Goal: Information Seeking & Learning: Find specific fact

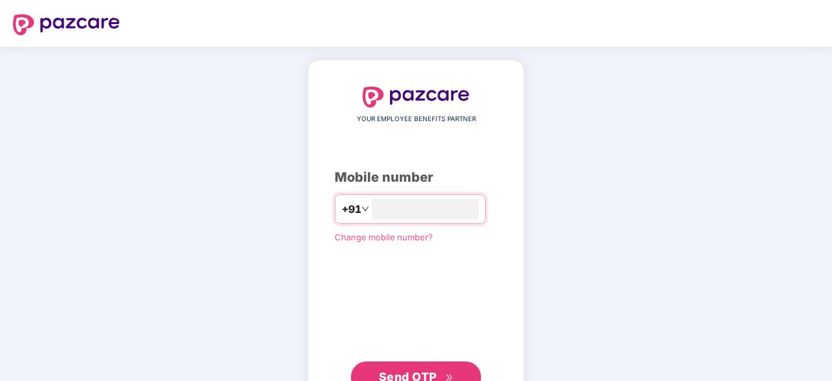
scroll to position [39, 0]
type input "**********"
click at [413, 361] on button "Send OTP" at bounding box center [416, 375] width 130 height 31
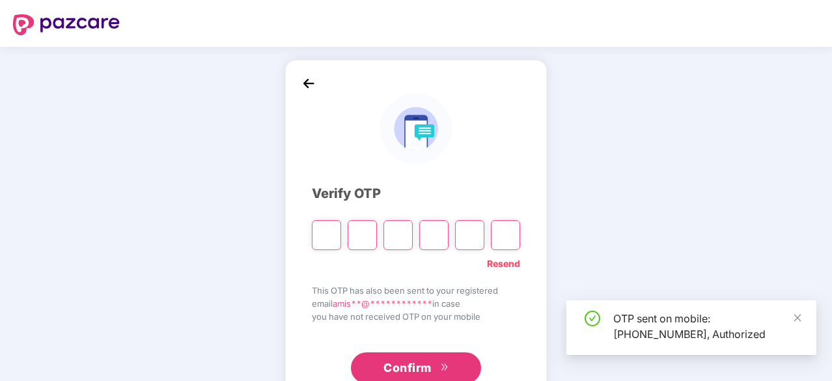
click at [318, 229] on input "Please enter verification code. Digit 1" at bounding box center [326, 235] width 29 height 30
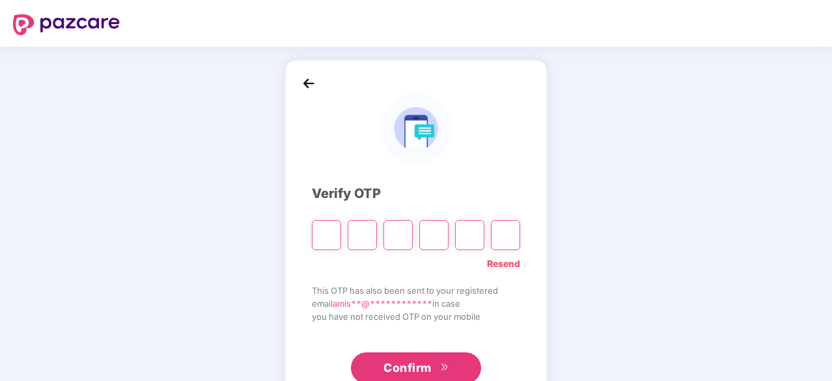
type input "*"
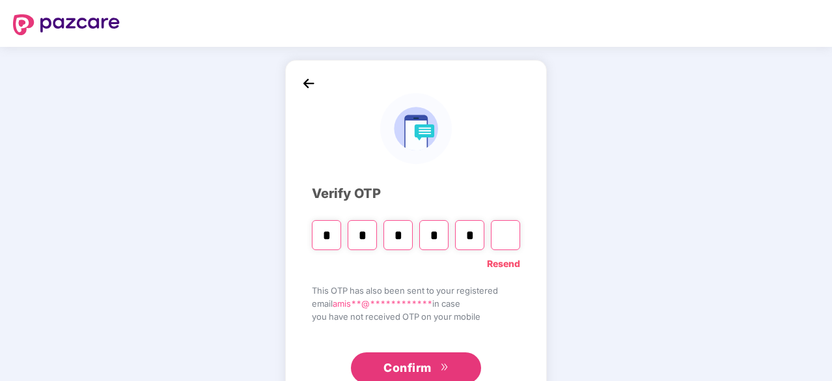
type input "*"
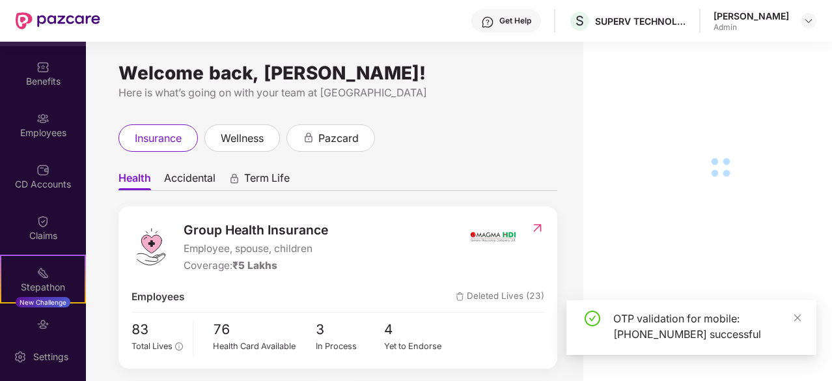
scroll to position [46, 0]
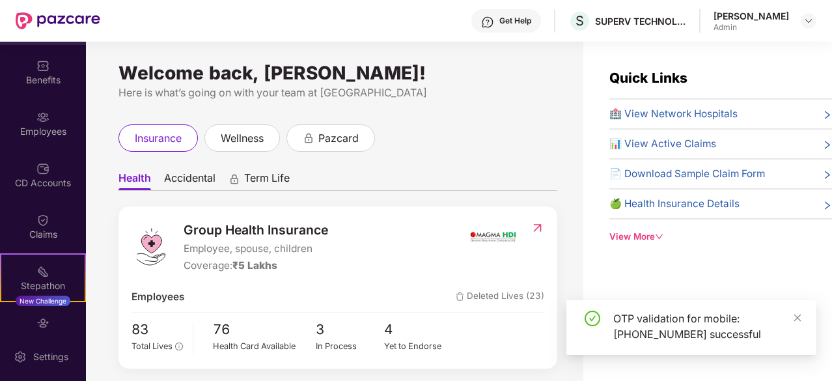
click at [25, 239] on div "Claims" at bounding box center [43, 234] width 86 height 13
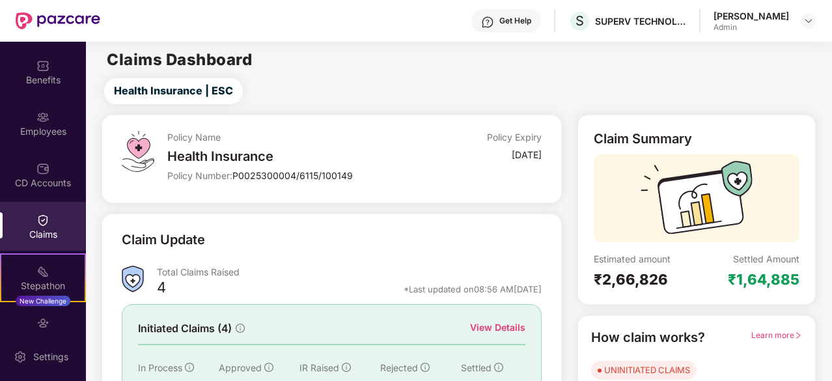
click at [456, 164] on div "[DATE]" at bounding box center [495, 157] width 94 height 18
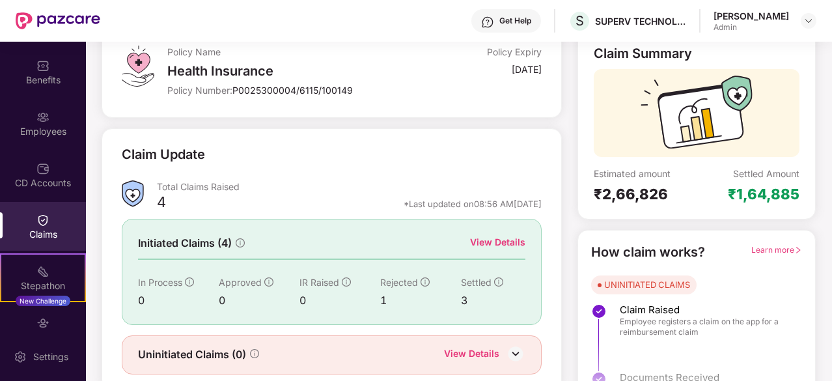
scroll to position [104, 0]
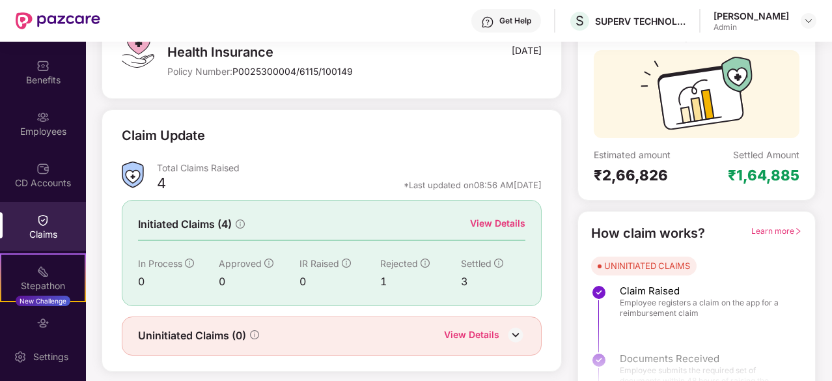
click at [495, 227] on div "View Details" at bounding box center [497, 223] width 55 height 14
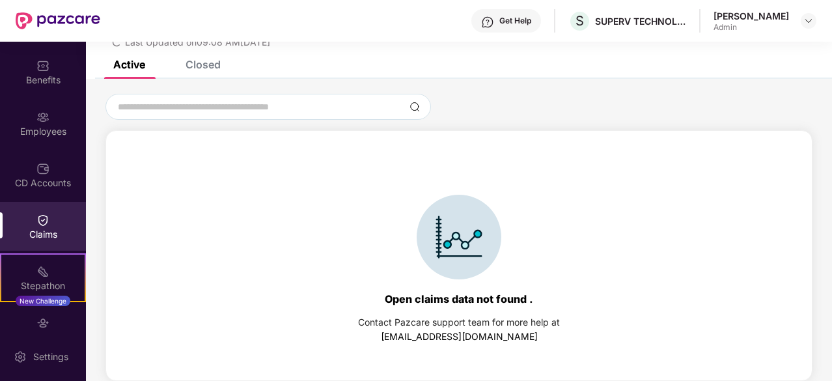
scroll to position [56, 0]
drag, startPoint x: 229, startPoint y: 65, endPoint x: 208, endPoint y: 65, distance: 20.8
click at [208, 65] on div "Active Closed" at bounding box center [459, 70] width 746 height 18
click at [208, 65] on div "Closed" at bounding box center [203, 64] width 35 height 13
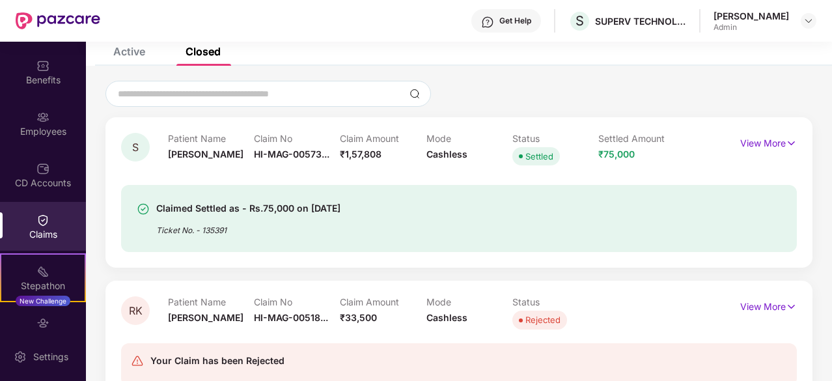
scroll to position [70, 0]
click at [368, 152] on span "₹1,57,808" at bounding box center [361, 153] width 42 height 11
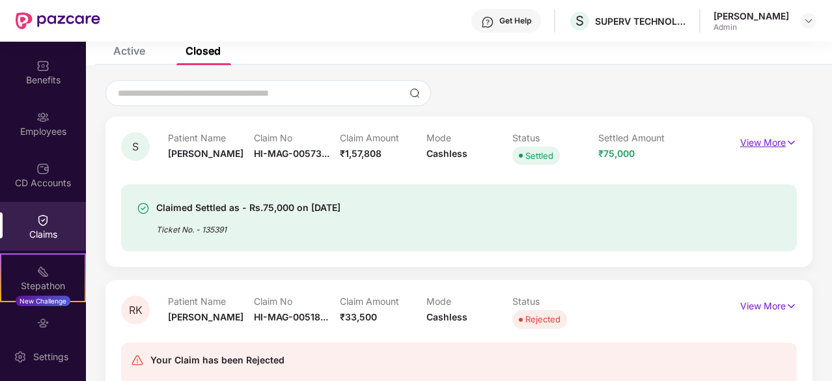
click at [766, 143] on p "View More" at bounding box center [768, 141] width 57 height 18
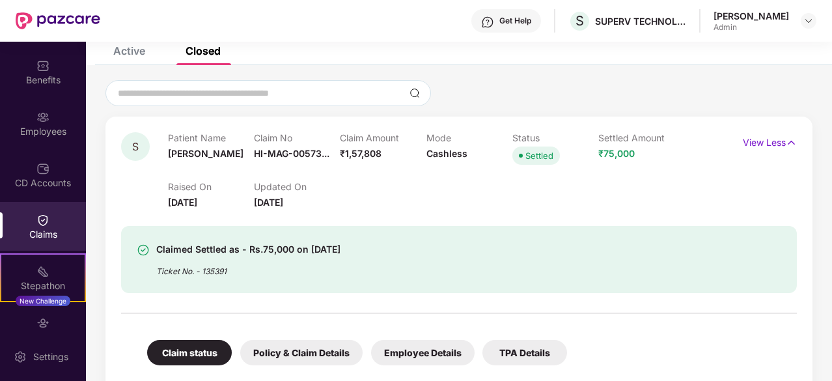
click at [223, 210] on div "Claimed Settled as - Rs.75,000 on [DATE] Ticket No. - 135391" at bounding box center [459, 251] width 676 height 83
drag, startPoint x: 223, startPoint y: 209, endPoint x: 305, endPoint y: 212, distance: 82.1
click at [305, 212] on div "Claimed Settled as - Rs.75,000 on [DATE] Ticket No. - 135391" at bounding box center [459, 251] width 676 height 83
click at [292, 238] on div "Claimed Settled as - Rs.75,000 on [DATE] Ticket No. - 135391" at bounding box center [459, 259] width 676 height 67
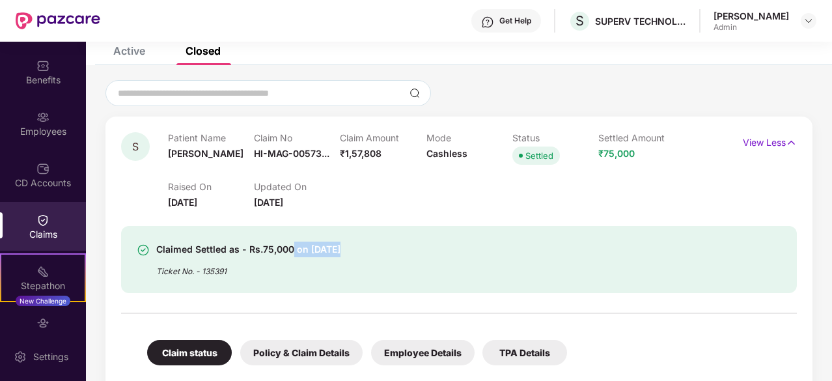
drag, startPoint x: 292, startPoint y: 238, endPoint x: 320, endPoint y: 241, distance: 28.8
click at [320, 241] on div "Claimed Settled as - Rs.75,000 on [DATE] Ticket No. - 135391" at bounding box center [459, 259] width 676 height 67
drag, startPoint x: 169, startPoint y: 202, endPoint x: 240, endPoint y: 201, distance: 70.3
click at [240, 201] on div "Raised On [DATE]" at bounding box center [211, 195] width 86 height 29
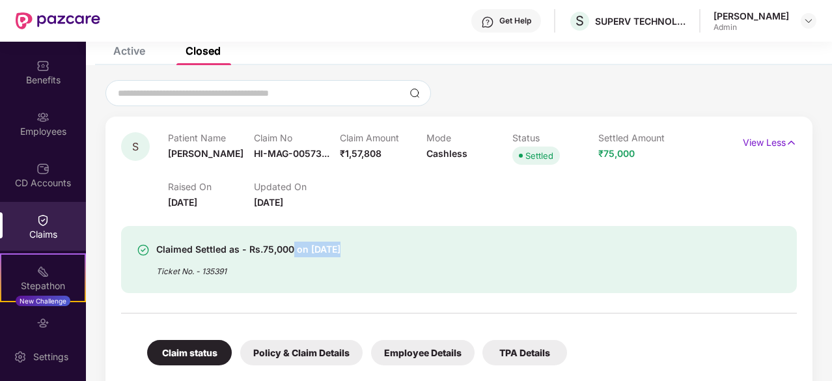
drag, startPoint x: 310, startPoint y: 253, endPoint x: 382, endPoint y: 256, distance: 72.3
click at [382, 256] on div "Claimed Settled as - Rs.75,000 on [DATE] Ticket No. - 135391" at bounding box center [405, 260] width 537 height 36
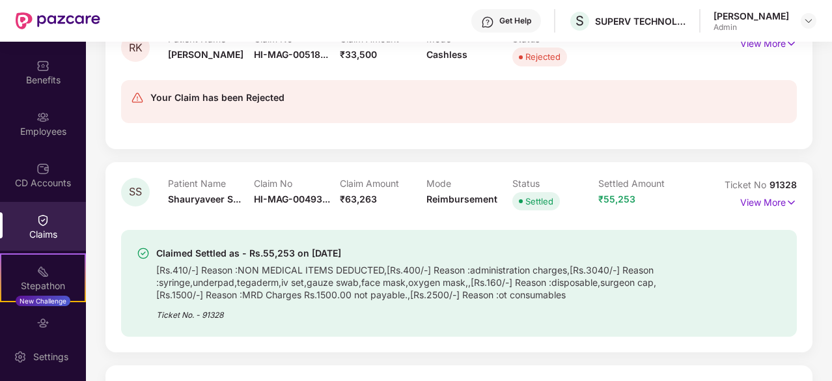
scroll to position [596, 0]
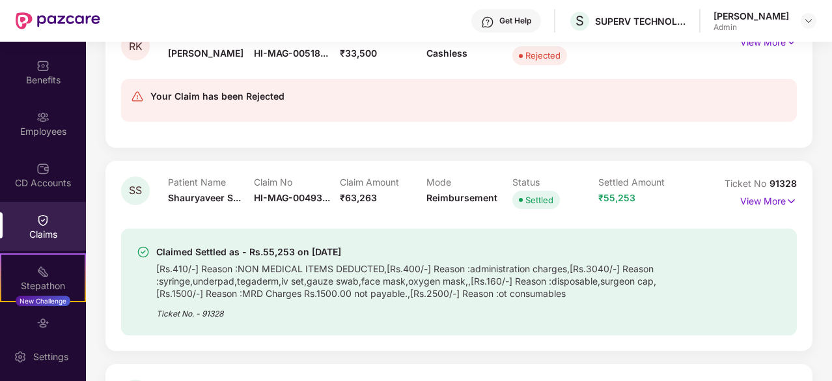
click at [374, 290] on div "[Rs.410/-] Reason :NON MEDICAL ITEMS DEDUCTED,[Rs.400/-] Reason :administration…" at bounding box center [415, 280] width 518 height 40
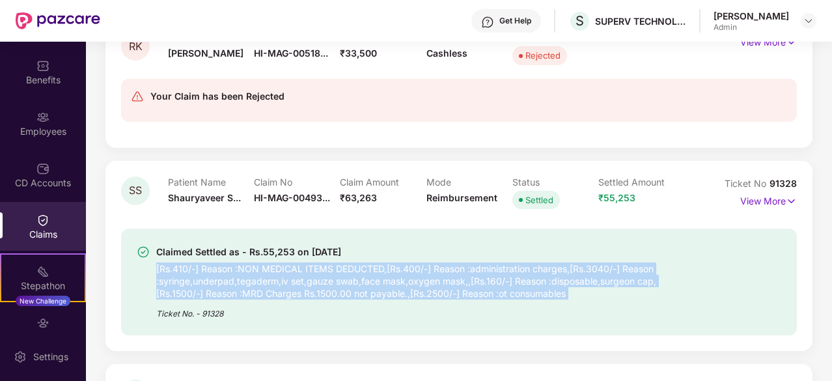
click at [374, 290] on div "[Rs.410/-] Reason :NON MEDICAL ITEMS DEDUCTED,[Rs.400/-] Reason :administration…" at bounding box center [415, 280] width 518 height 40
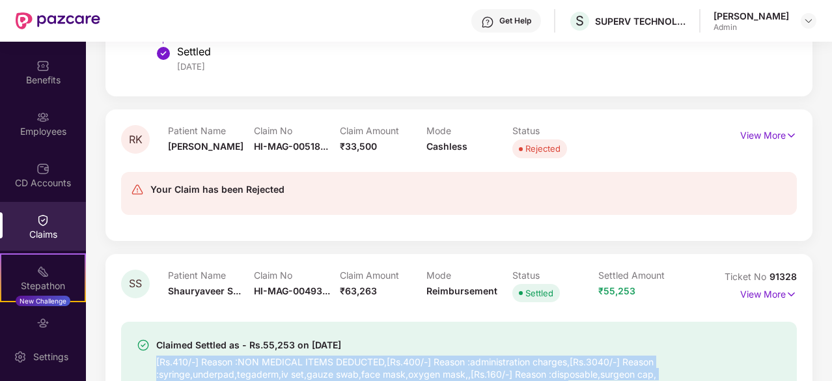
scroll to position [607, 0]
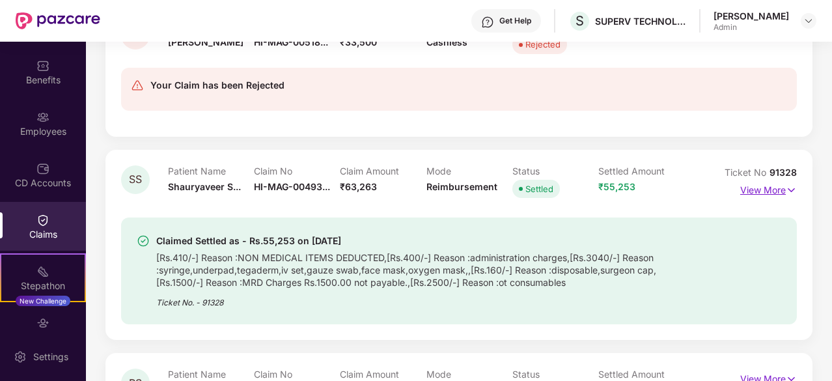
click at [784, 191] on p "View More" at bounding box center [768, 189] width 57 height 18
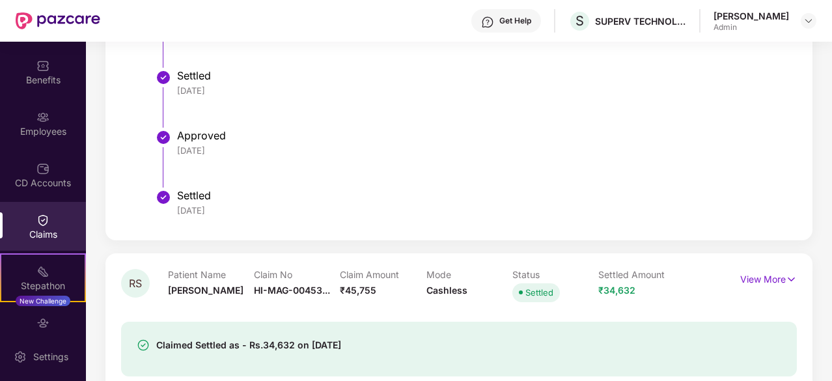
scroll to position [1591, 0]
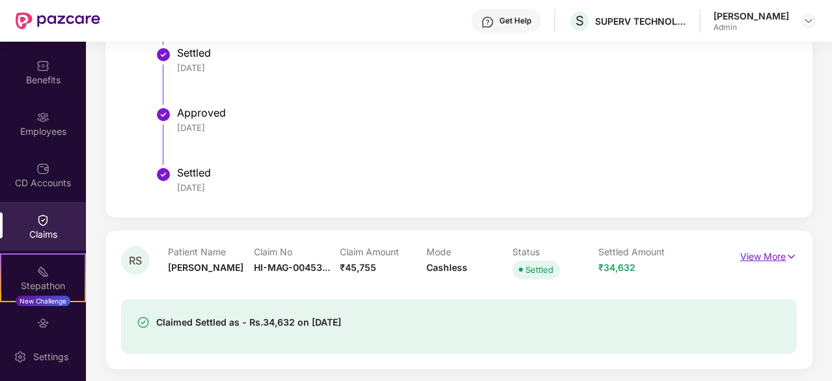
click at [791, 257] on img at bounding box center [791, 256] width 11 height 14
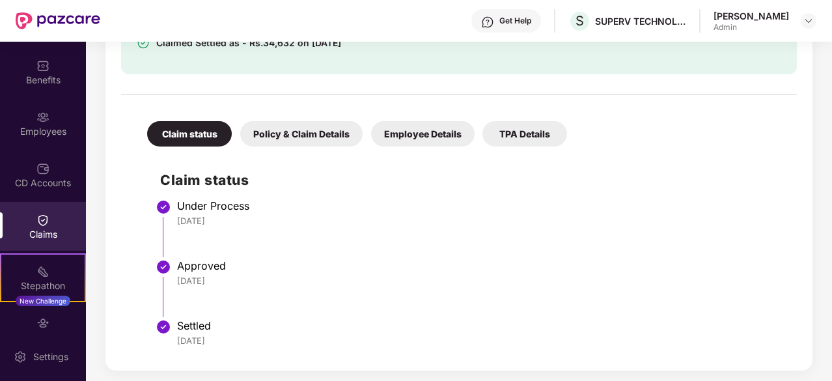
scroll to position [1912, 0]
drag, startPoint x: 230, startPoint y: 188, endPoint x: 278, endPoint y: 335, distance: 154.8
click at [278, 335] on div "Claim status Under Process [DATE] Approved [DATE] Settled [DATE]" at bounding box center [459, 253] width 650 height 202
click at [278, 335] on div "[DATE]" at bounding box center [480, 340] width 607 height 12
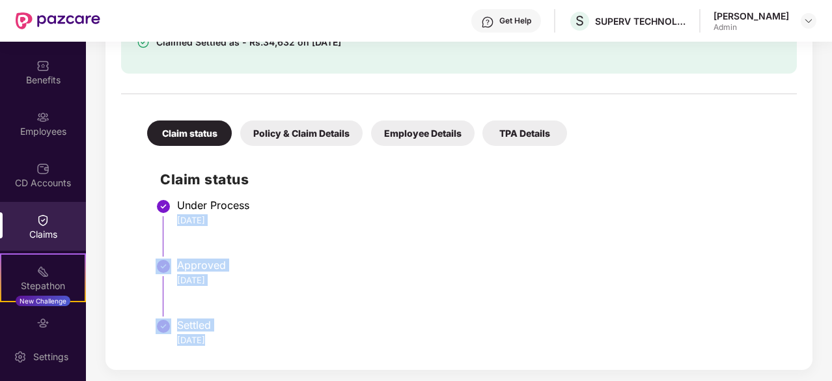
drag, startPoint x: 278, startPoint y: 335, endPoint x: 229, endPoint y: 247, distance: 100.9
click at [229, 247] on ul "Under Process [DATE] Approved [DATE] Settled [DATE]" at bounding box center [472, 278] width 624 height 151
click at [229, 247] on li "Under Process [DATE]" at bounding box center [472, 233] width 624 height 60
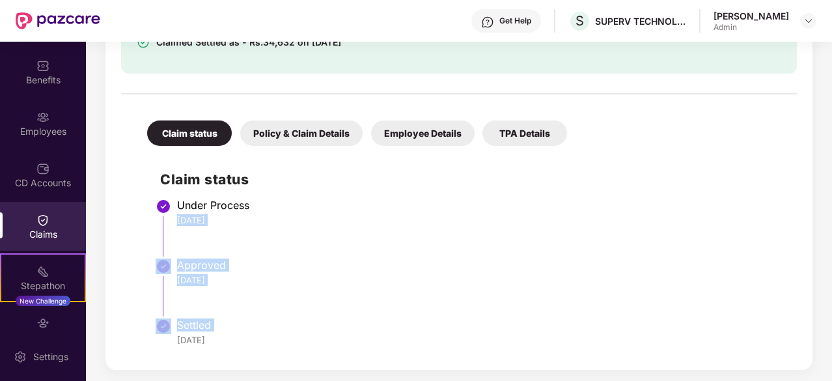
drag, startPoint x: 229, startPoint y: 247, endPoint x: 249, endPoint y: 335, distance: 90.3
click at [249, 335] on ul "Under Process [DATE] Approved [DATE] Settled [DATE]" at bounding box center [472, 278] width 624 height 151
click at [352, 139] on div "Policy & Claim Details" at bounding box center [301, 132] width 122 height 25
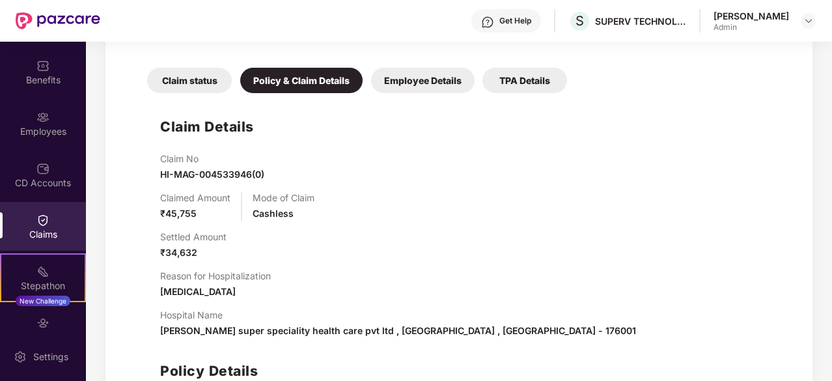
scroll to position [2045, 0]
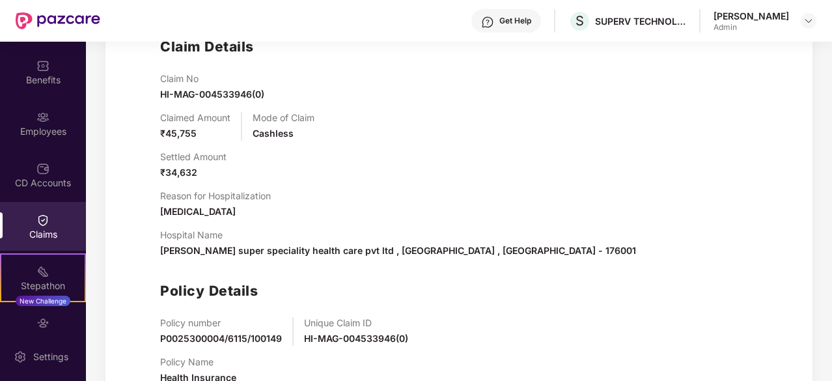
click at [355, 245] on span "[PERSON_NAME] super speciality health care pvt ltd , [GEOGRAPHIC_DATA] , [GEOGR…" at bounding box center [398, 250] width 476 height 11
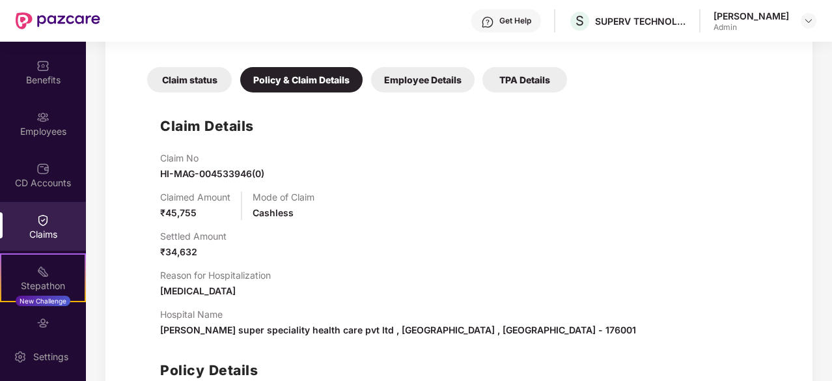
click at [215, 71] on div "Claim status" at bounding box center [189, 79] width 85 height 25
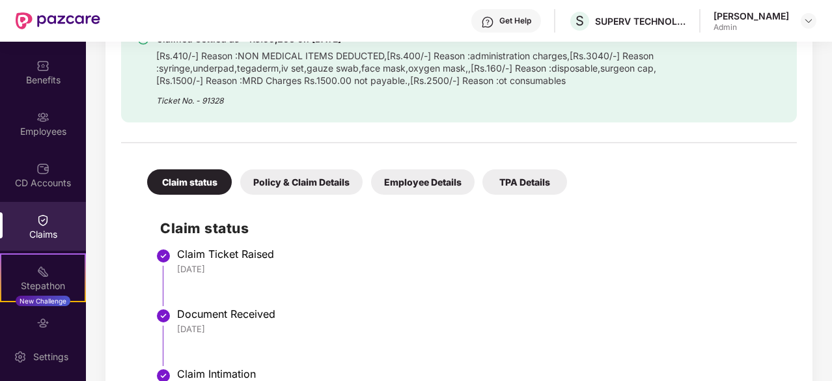
scroll to position [792, 0]
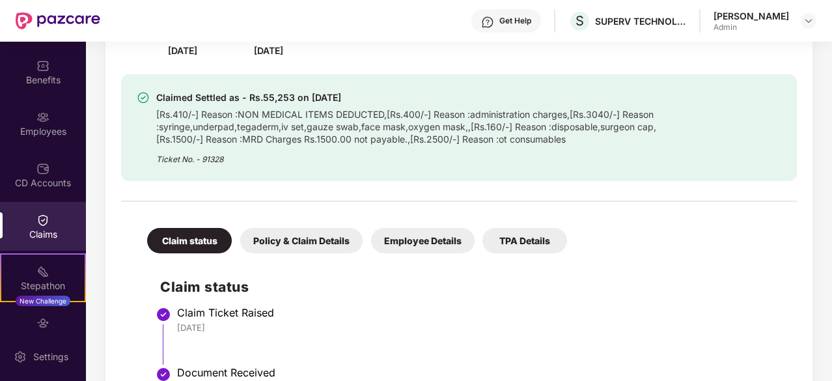
click at [538, 166] on div "Claimed Settled as - Rs.55,253 on [DATE] [Rs.410/-] Reason :NON MEDICAL ITEMS D…" at bounding box center [459, 127] width 676 height 107
drag, startPoint x: 538, startPoint y: 166, endPoint x: 461, endPoint y: 100, distance: 101.1
click at [461, 100] on div "Claimed Settled as - Rs.55,253 on [DATE] [Rs.410/-] Reason :NON MEDICAL ITEMS D…" at bounding box center [459, 127] width 676 height 107
click at [461, 100] on div "Claimed Settled as - Rs.55,253 on [DATE]" at bounding box center [415, 98] width 518 height 16
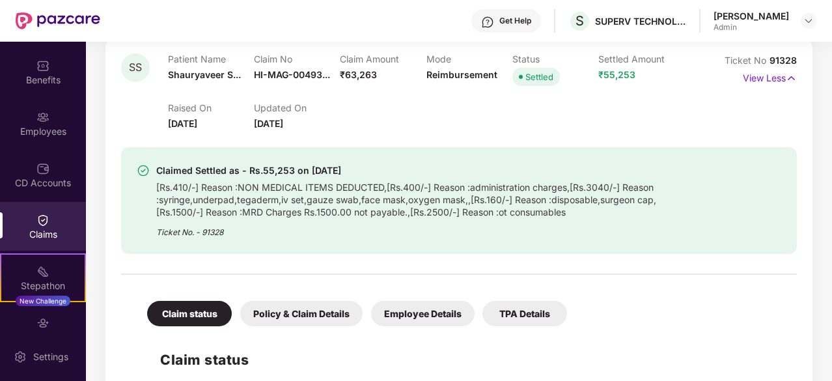
scroll to position [715, 0]
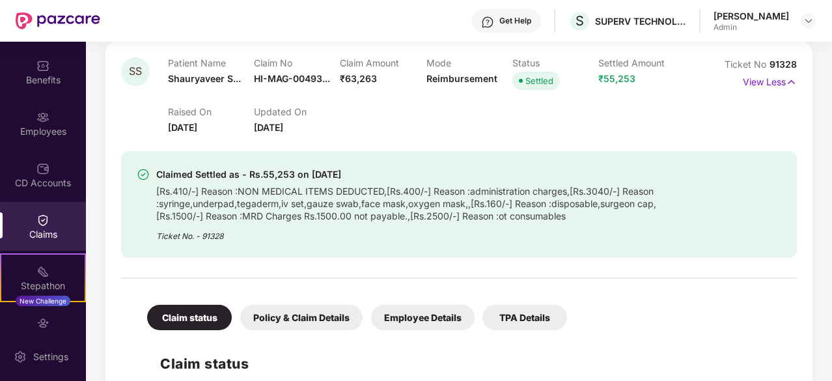
drag, startPoint x: 461, startPoint y: 100, endPoint x: 462, endPoint y: 111, distance: 10.4
click at [462, 111] on div "Raised On [DATE] Updated On [DATE]" at bounding box center [426, 114] width 516 height 42
drag, startPoint x: 462, startPoint y: 111, endPoint x: 246, endPoint y: 104, distance: 215.6
click at [246, 104] on div "Raised On [DATE] Updated On [DATE]" at bounding box center [426, 114] width 516 height 42
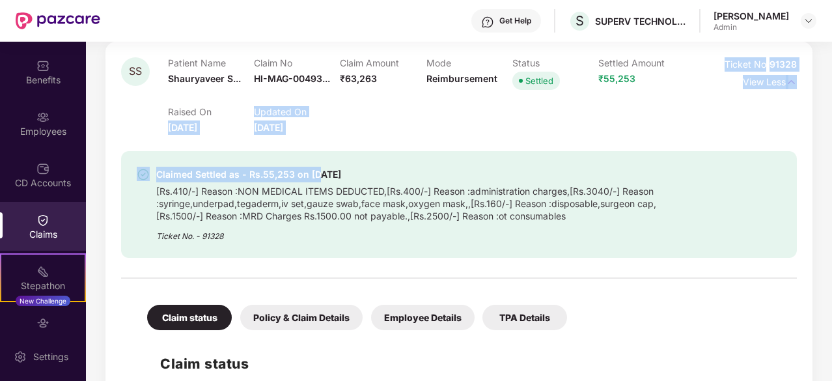
drag, startPoint x: 246, startPoint y: 104, endPoint x: 307, endPoint y: 139, distance: 70.6
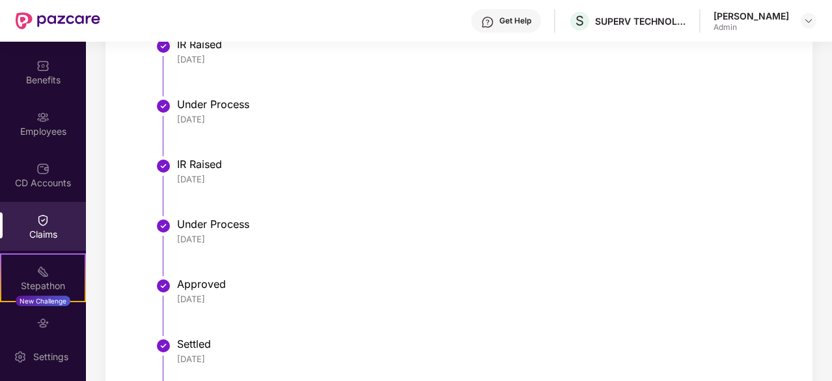
scroll to position [1300, 0]
click at [212, 158] on div "IR Raised" at bounding box center [480, 163] width 607 height 13
drag, startPoint x: 212, startPoint y: 158, endPoint x: 216, endPoint y: 169, distance: 11.7
click at [216, 169] on div "IR Raised [DATE]" at bounding box center [480, 170] width 607 height 27
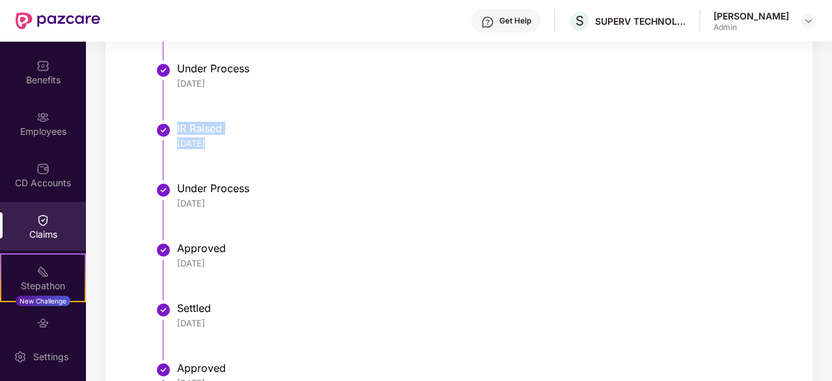
scroll to position [1337, 0]
click at [226, 191] on div "Under Process" at bounding box center [480, 186] width 607 height 13
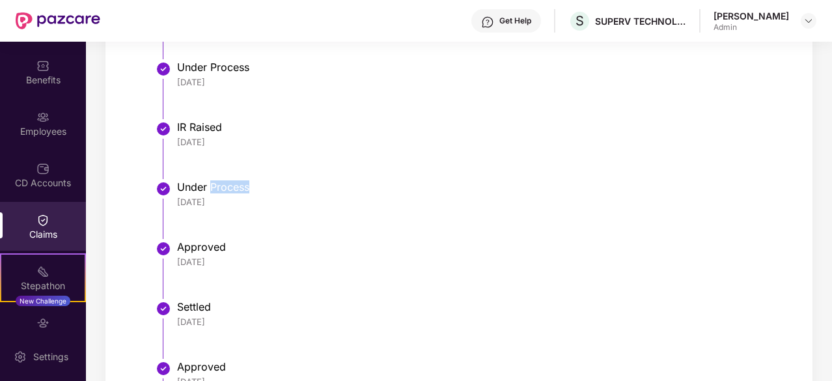
click at [226, 191] on div "Under Process" at bounding box center [480, 186] width 607 height 13
drag, startPoint x: 226, startPoint y: 191, endPoint x: 236, endPoint y: 208, distance: 19.5
click at [236, 208] on li "Under Process [DATE]" at bounding box center [472, 215] width 624 height 60
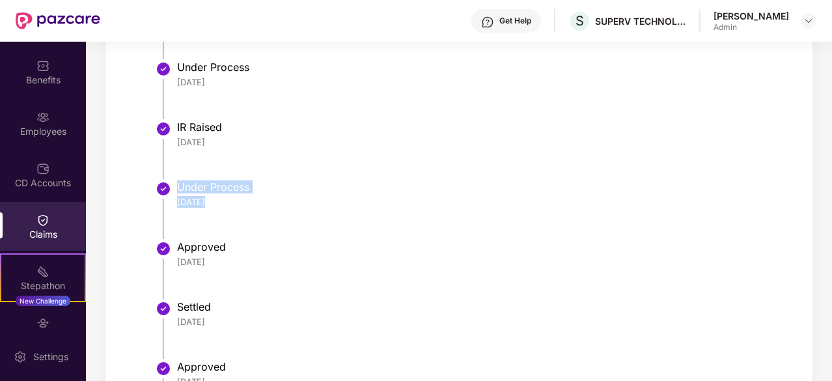
click at [236, 208] on li "Under Process [DATE]" at bounding box center [472, 215] width 624 height 60
drag, startPoint x: 236, startPoint y: 208, endPoint x: 212, endPoint y: 178, distance: 37.9
click at [212, 178] on ul "Claim Ticket Raised [DATE] Document Received [DATE] Claim Intimation [DATE] Und…" at bounding box center [472, 111] width 624 height 690
click at [212, 178] on li "IR Raised [DATE]" at bounding box center [472, 155] width 624 height 60
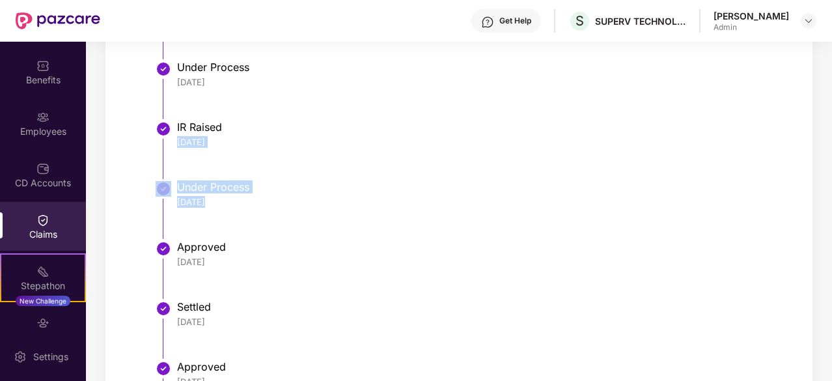
drag, startPoint x: 212, startPoint y: 178, endPoint x: 223, endPoint y: 202, distance: 25.9
click at [223, 202] on ul "Claim Ticket Raised [DATE] Document Received [DATE] Claim Intimation [DATE] Und…" at bounding box center [472, 111] width 624 height 690
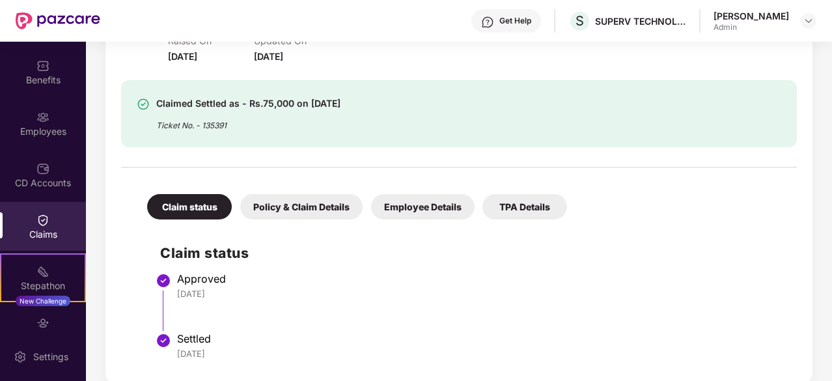
scroll to position [0, 0]
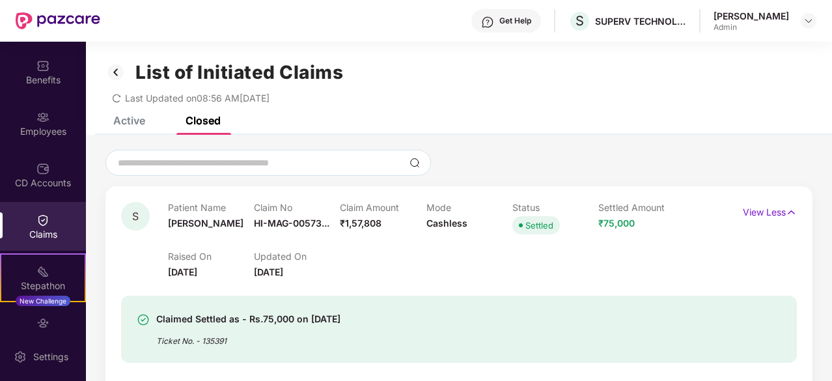
click at [518, 23] on div "Get Help" at bounding box center [515, 21] width 32 height 10
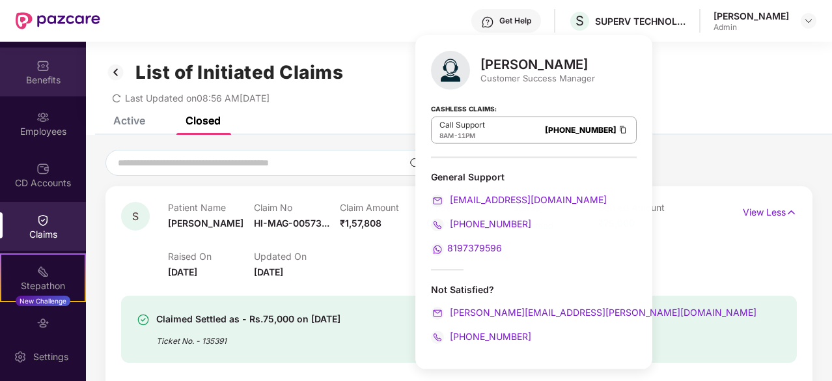
click at [27, 74] on div "Benefits" at bounding box center [43, 80] width 86 height 13
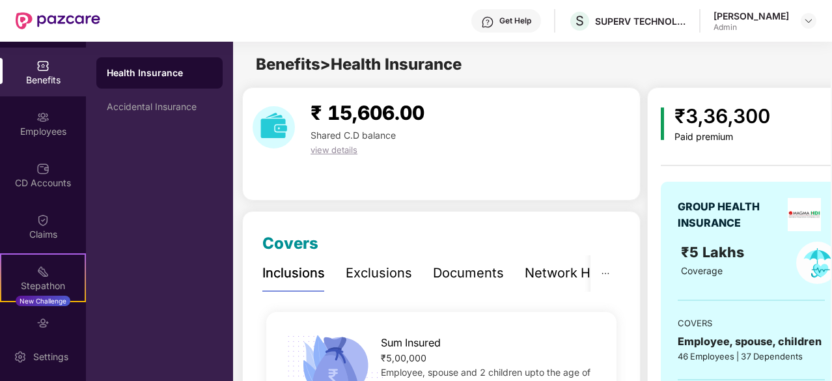
click at [514, 135] on div "₹ 15,606.00 Shared C.D balance view details" at bounding box center [441, 127] width 388 height 59
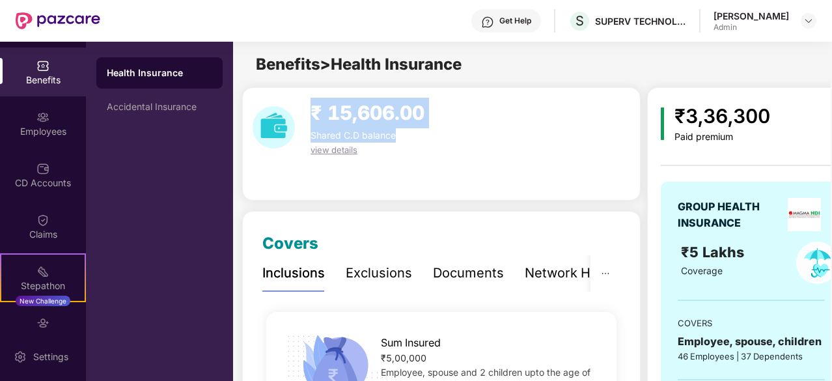
drag, startPoint x: 514, startPoint y: 135, endPoint x: 349, endPoint y: 83, distance: 173.0
drag, startPoint x: 349, startPoint y: 83, endPoint x: 397, endPoint y: 148, distance: 81.0
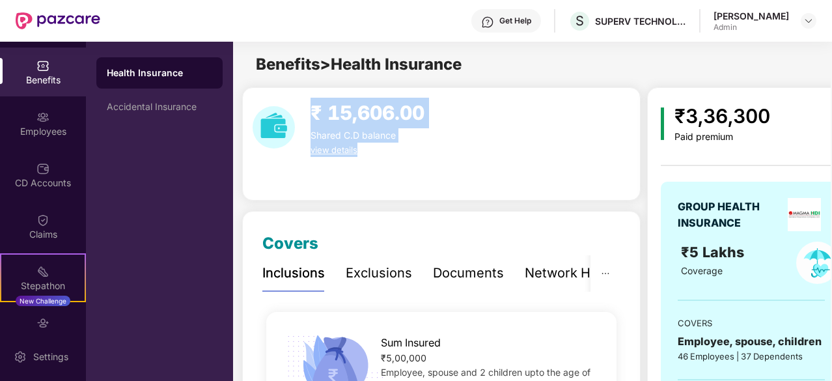
click at [397, 148] on div "view details" at bounding box center [367, 150] width 124 height 14
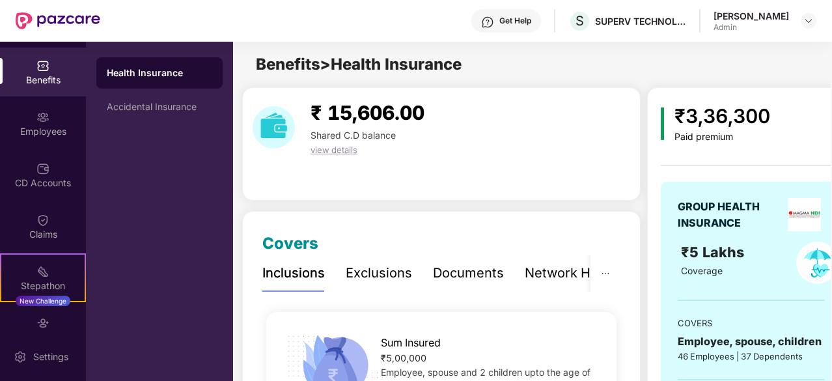
click at [397, 148] on div "view details" at bounding box center [367, 150] width 124 height 14
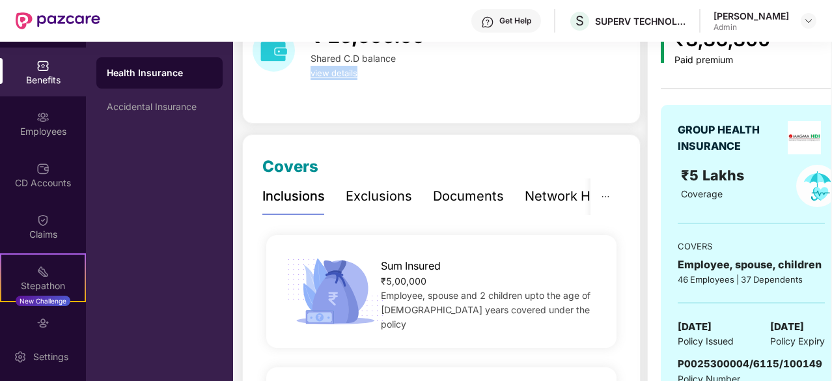
scroll to position [77, 0]
click at [31, 85] on div "Benefits" at bounding box center [43, 80] width 86 height 13
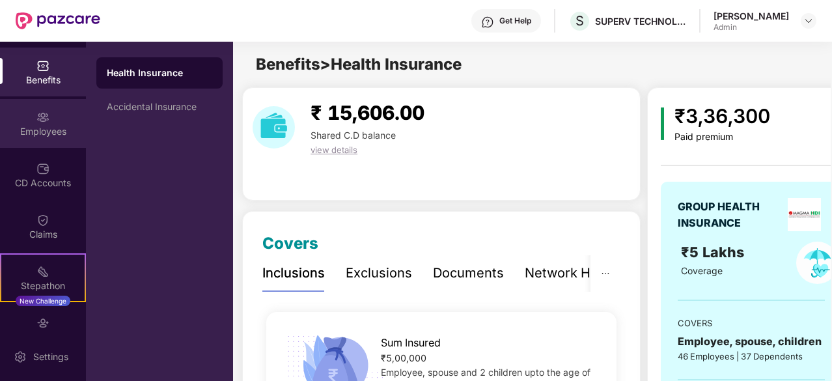
click at [29, 118] on div "Employees" at bounding box center [43, 123] width 86 height 49
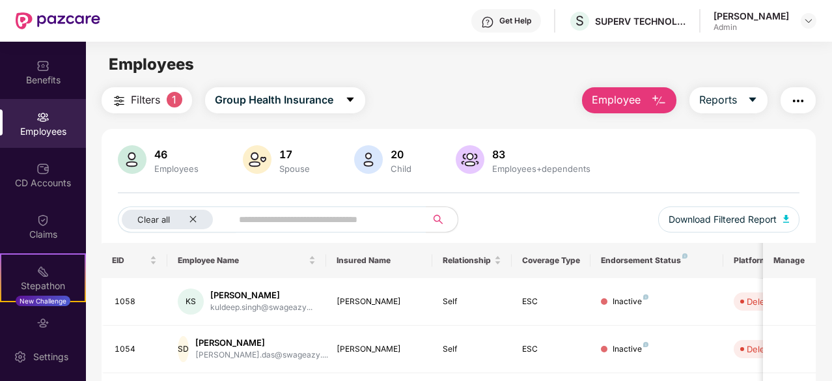
click at [254, 165] on img at bounding box center [257, 159] width 29 height 29
click at [41, 69] on img at bounding box center [42, 65] width 13 height 13
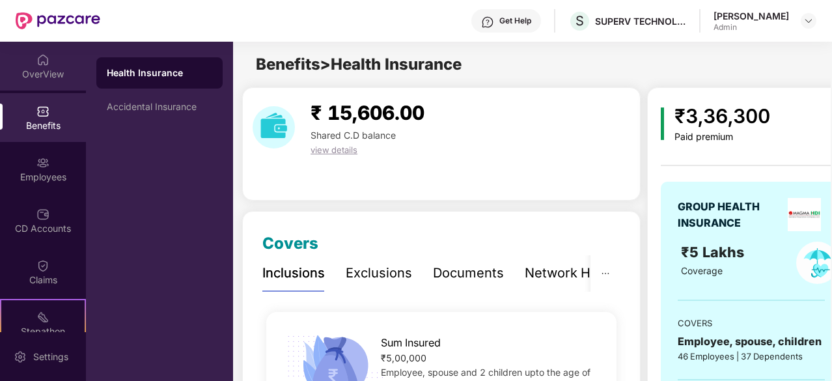
click at [25, 72] on div "OverView" at bounding box center [43, 74] width 86 height 13
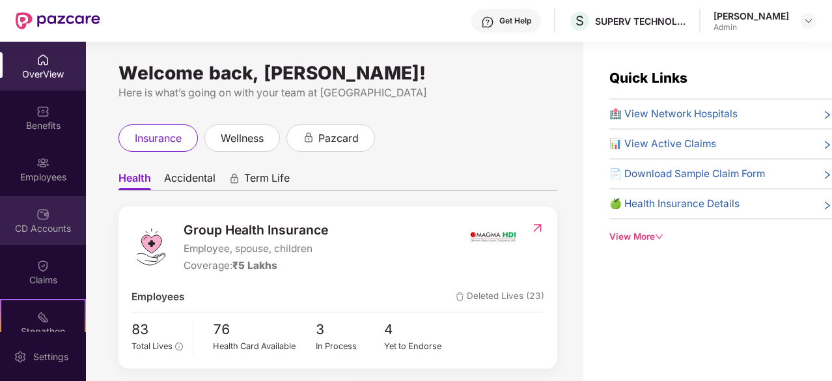
click at [33, 227] on div "CD Accounts" at bounding box center [43, 228] width 86 height 13
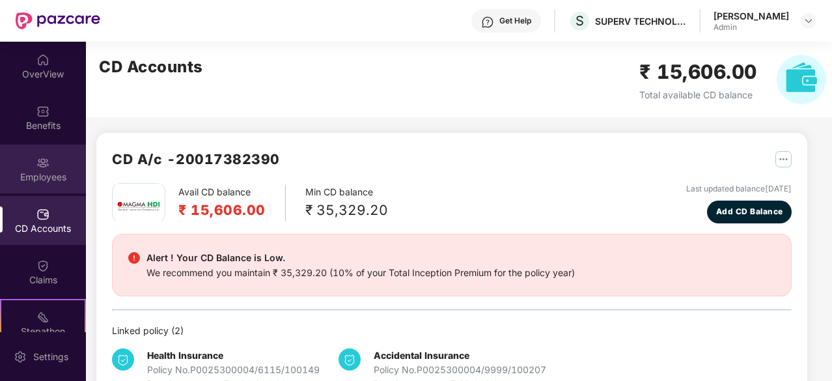
click at [40, 187] on div "Employees" at bounding box center [43, 169] width 86 height 49
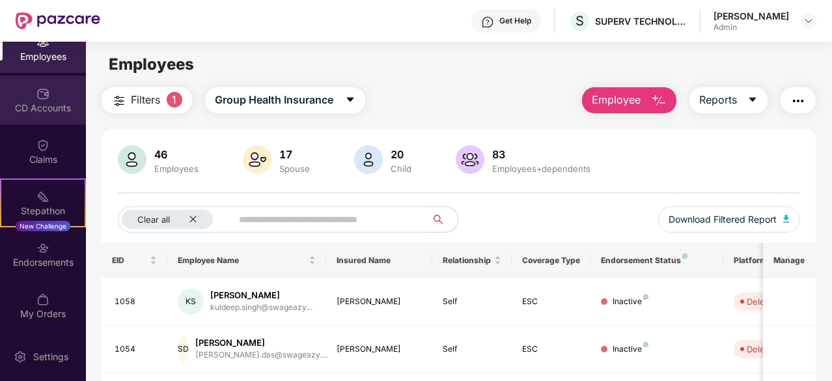
click at [31, 87] on div "CD Accounts" at bounding box center [43, 100] width 86 height 49
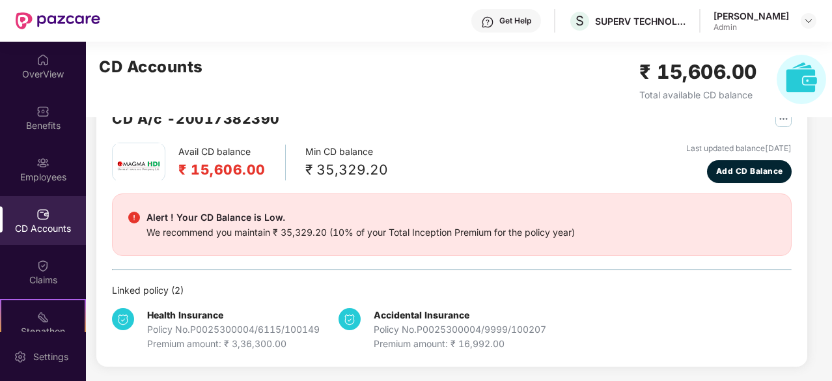
click at [53, 119] on div "Benefits" at bounding box center [43, 125] width 86 height 13
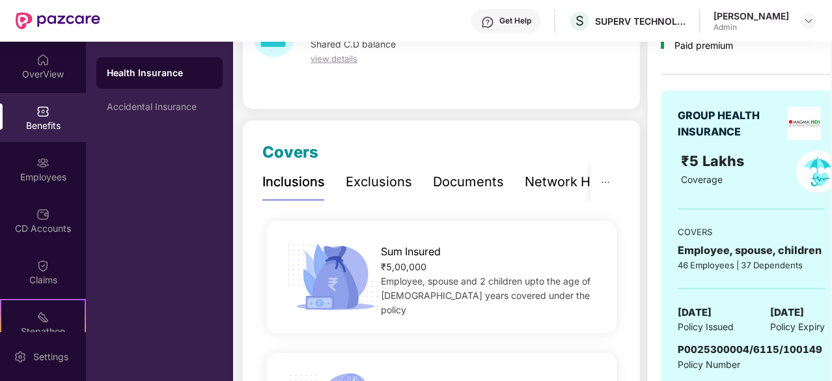
scroll to position [195, 0]
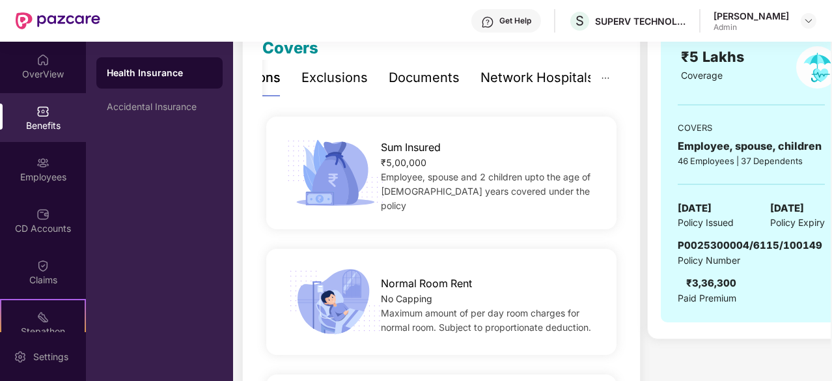
click at [533, 77] on div "Network Hospitals" at bounding box center [537, 78] width 114 height 20
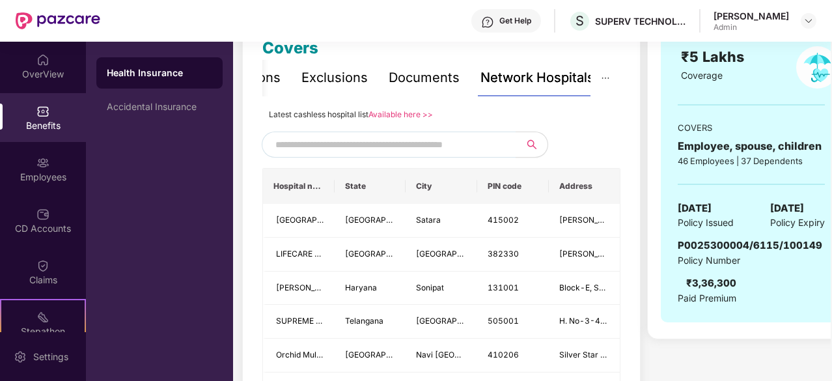
click at [411, 151] on input "text" at bounding box center [386, 145] width 223 height 20
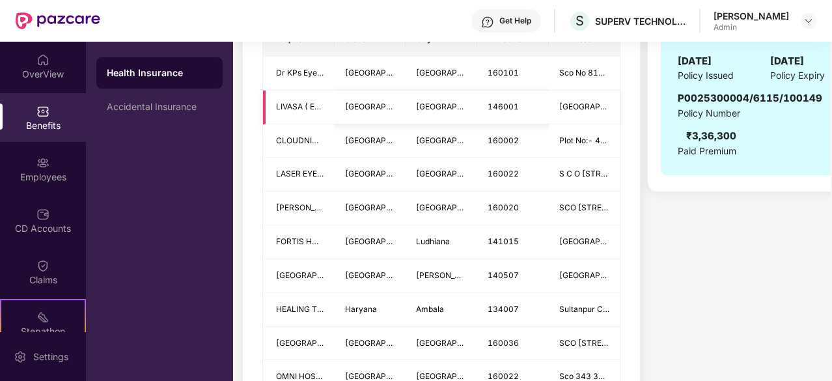
scroll to position [366, 0]
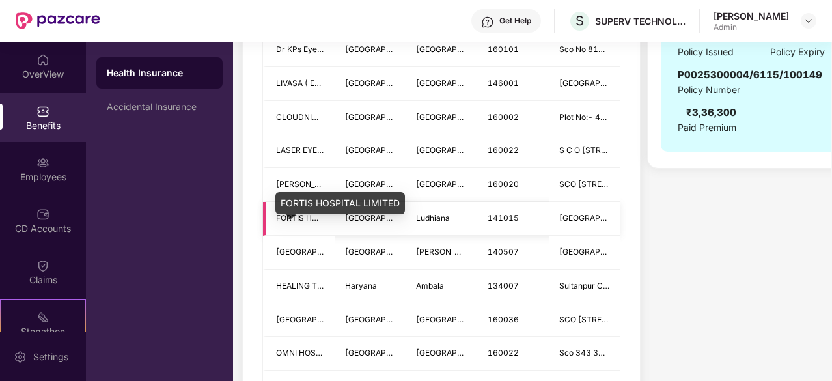
type input "**********"
click at [303, 223] on span "FORTIS HOSPITAL LIMITED" at bounding box center [327, 218] width 102 height 10
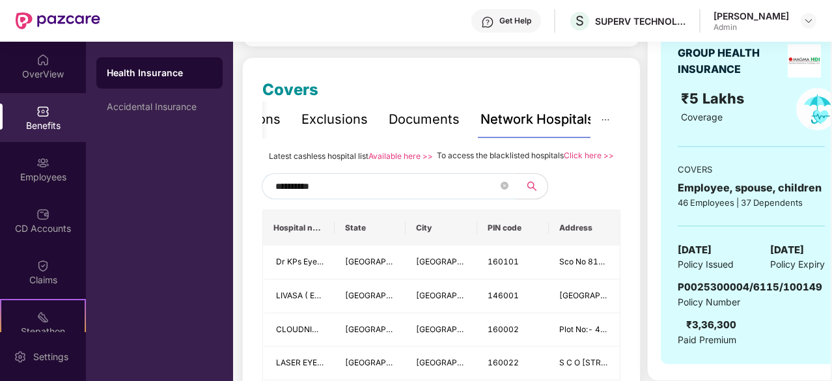
scroll to position [0, 0]
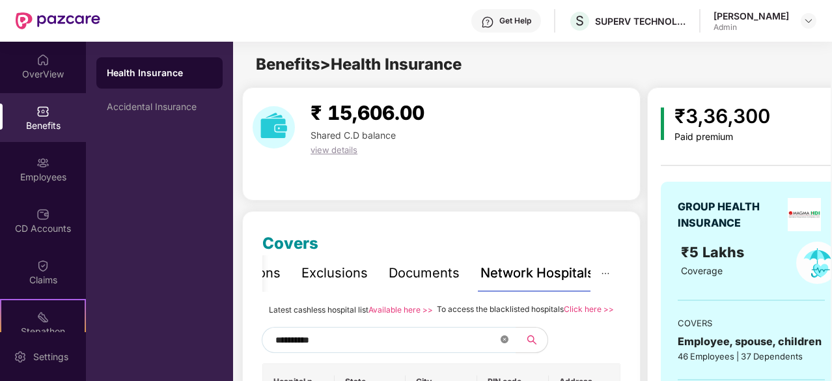
click at [505, 343] on icon "close-circle" at bounding box center [505, 339] width 8 height 8
type input "*********"
click at [509, 352] on span "*********" at bounding box center [389, 340] width 254 height 26
click at [505, 343] on icon "close-circle" at bounding box center [505, 339] width 8 height 8
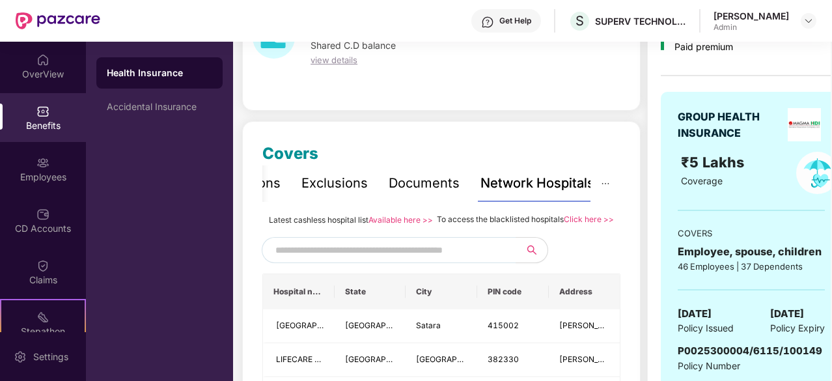
click at [408, 260] on input "text" at bounding box center [386, 250] width 223 height 20
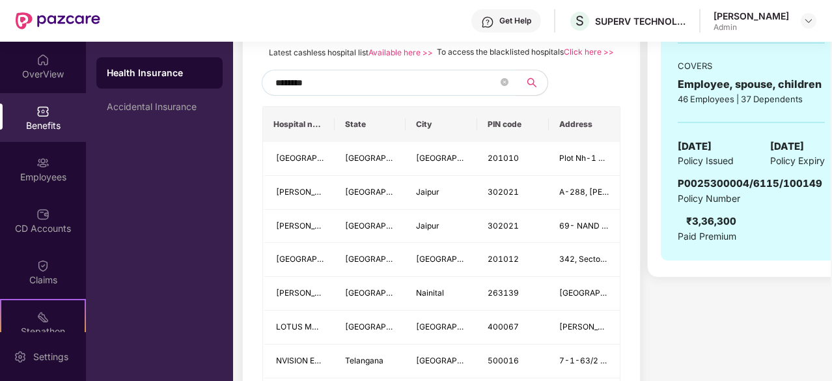
scroll to position [258, 0]
type input "********"
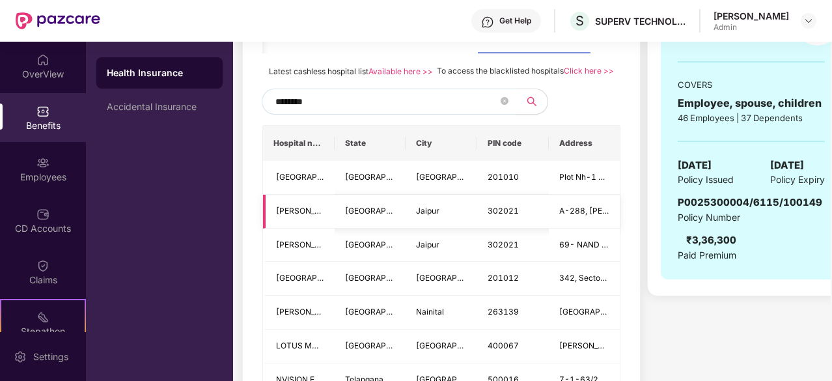
scroll to position [240, 0]
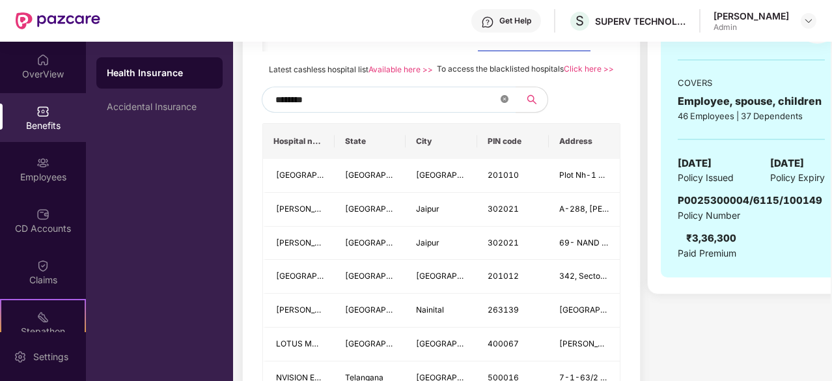
click at [503, 103] on icon "close-circle" at bounding box center [505, 99] width 8 height 8
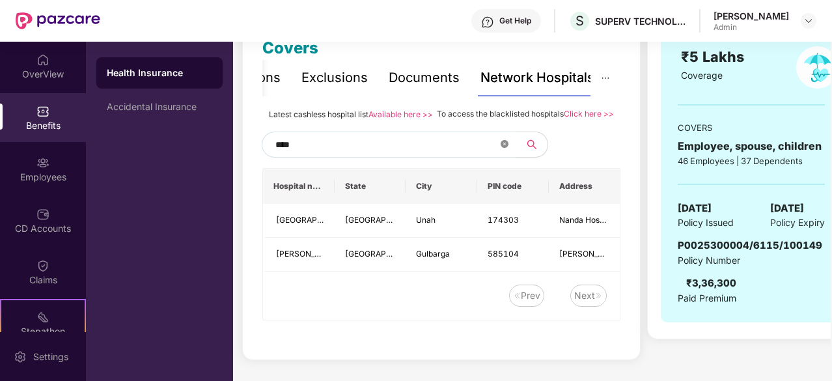
scroll to position [207, 0]
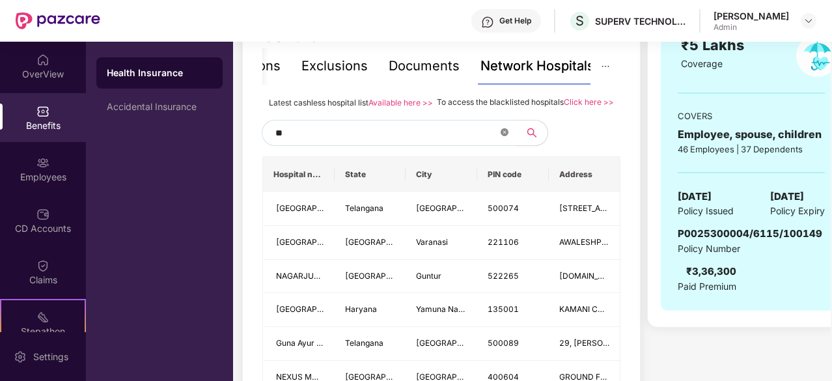
type input "*"
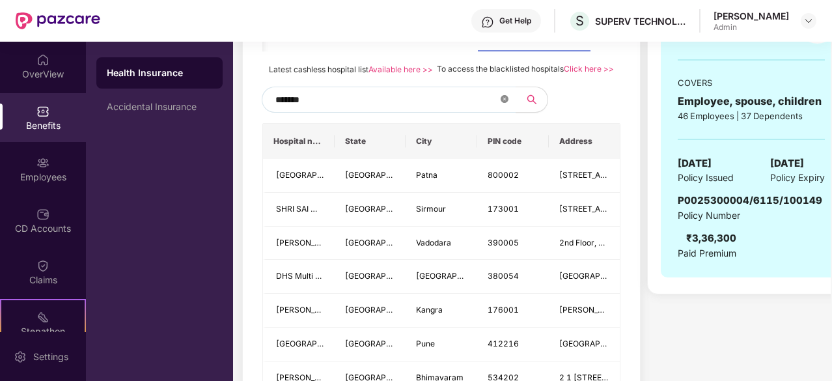
type input "********"
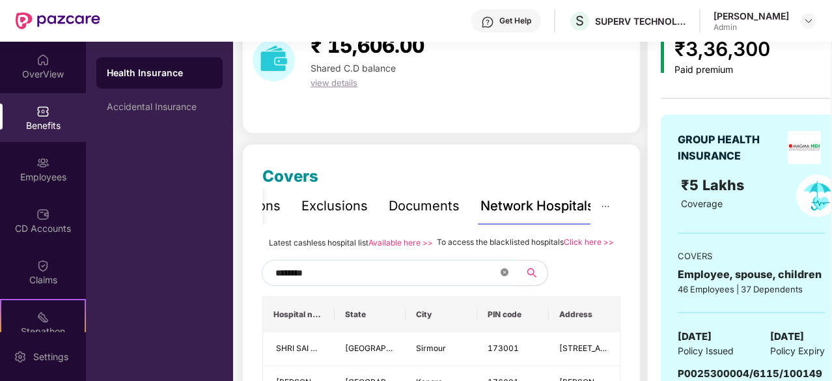
scroll to position [66, 0]
click at [508, 277] on icon "close-circle" at bounding box center [505, 273] width 8 height 8
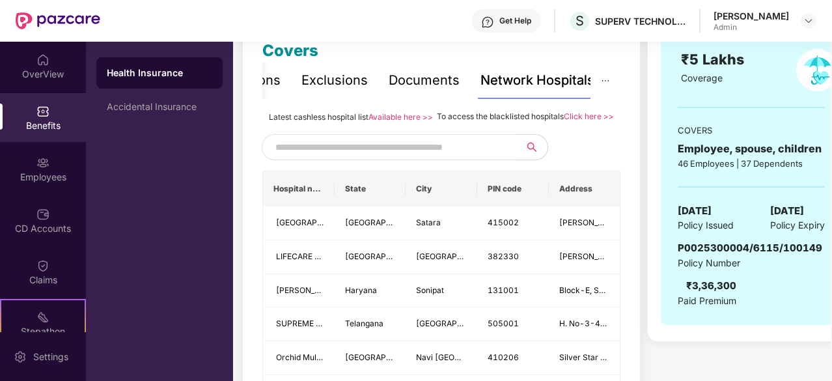
click at [193, 157] on div "Health Insurance Accidental Insurance" at bounding box center [159, 211] width 147 height 339
click at [38, 72] on div "OverView" at bounding box center [43, 74] width 86 height 13
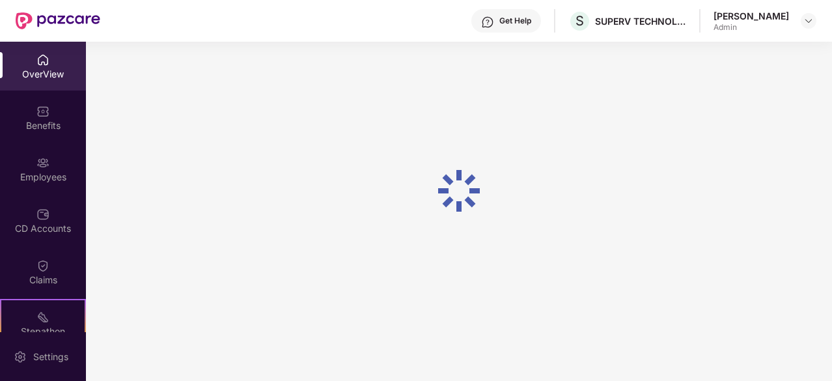
scroll to position [42, 0]
